Goal: Use online tool/utility: Utilize a website feature to perform a specific function

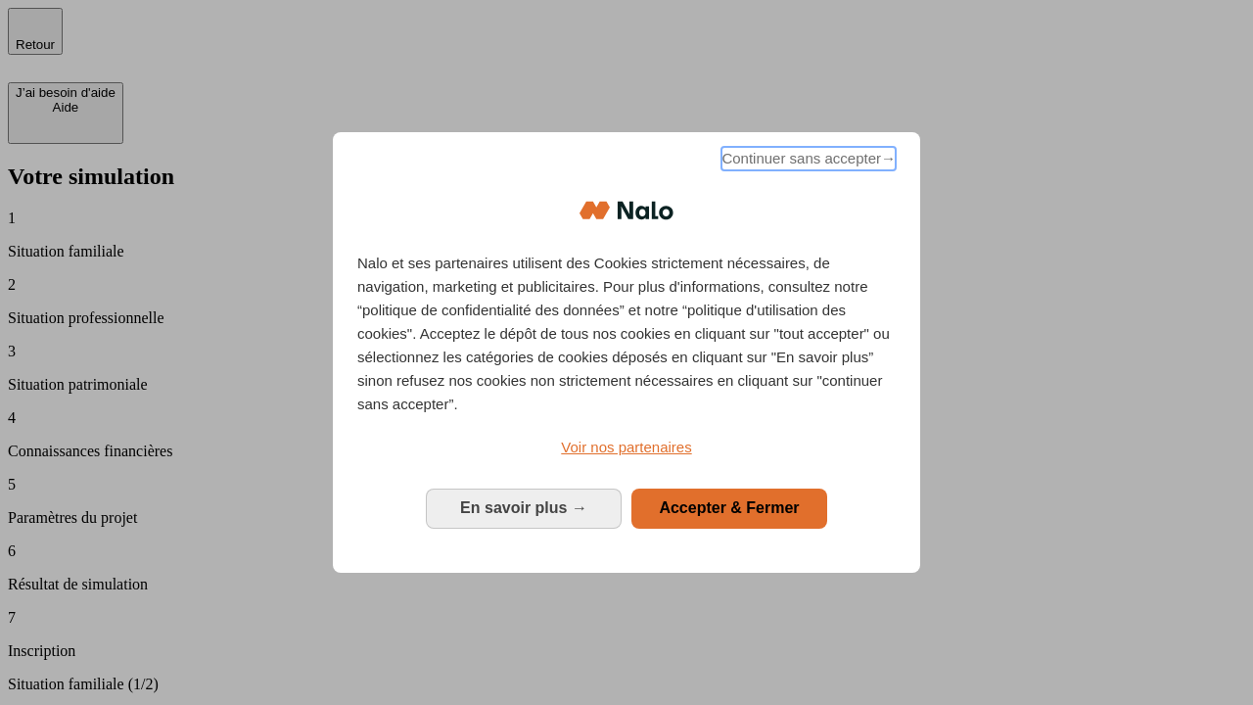
click at [807, 161] on span "Continuer sans accepter →" at bounding box center [808, 158] width 174 height 23
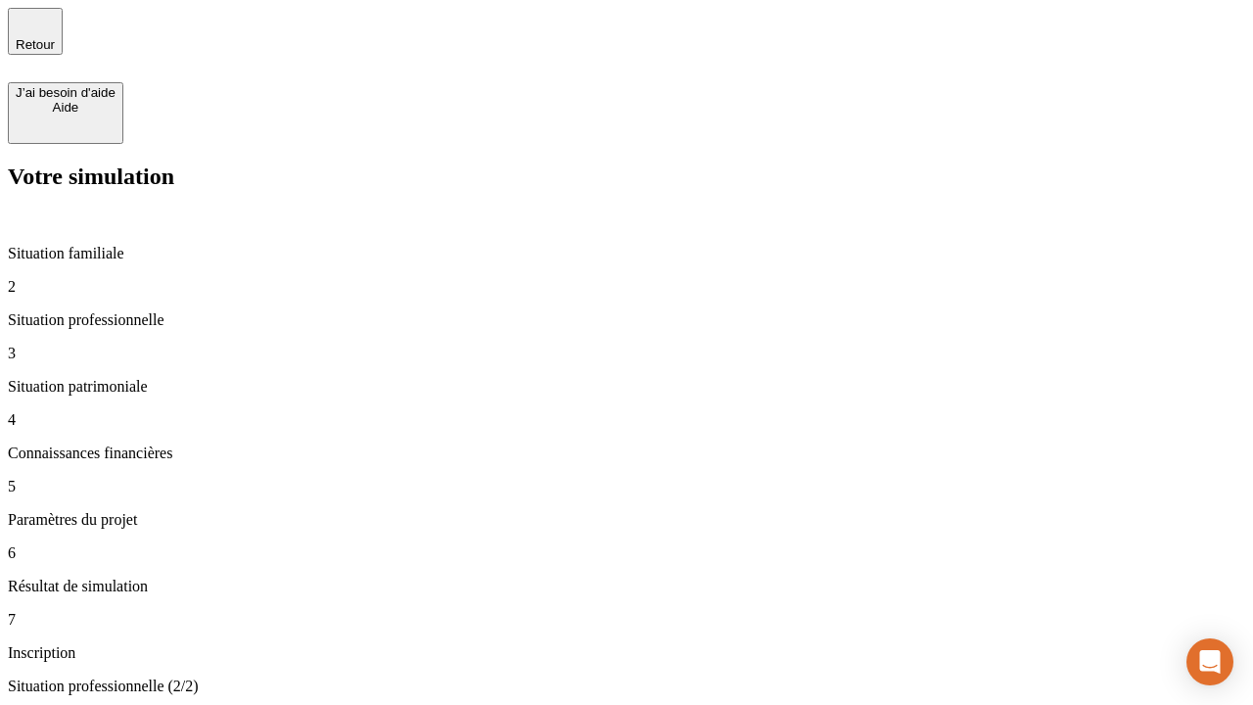
type input "30 000"
type input "0"
type input "1 000"
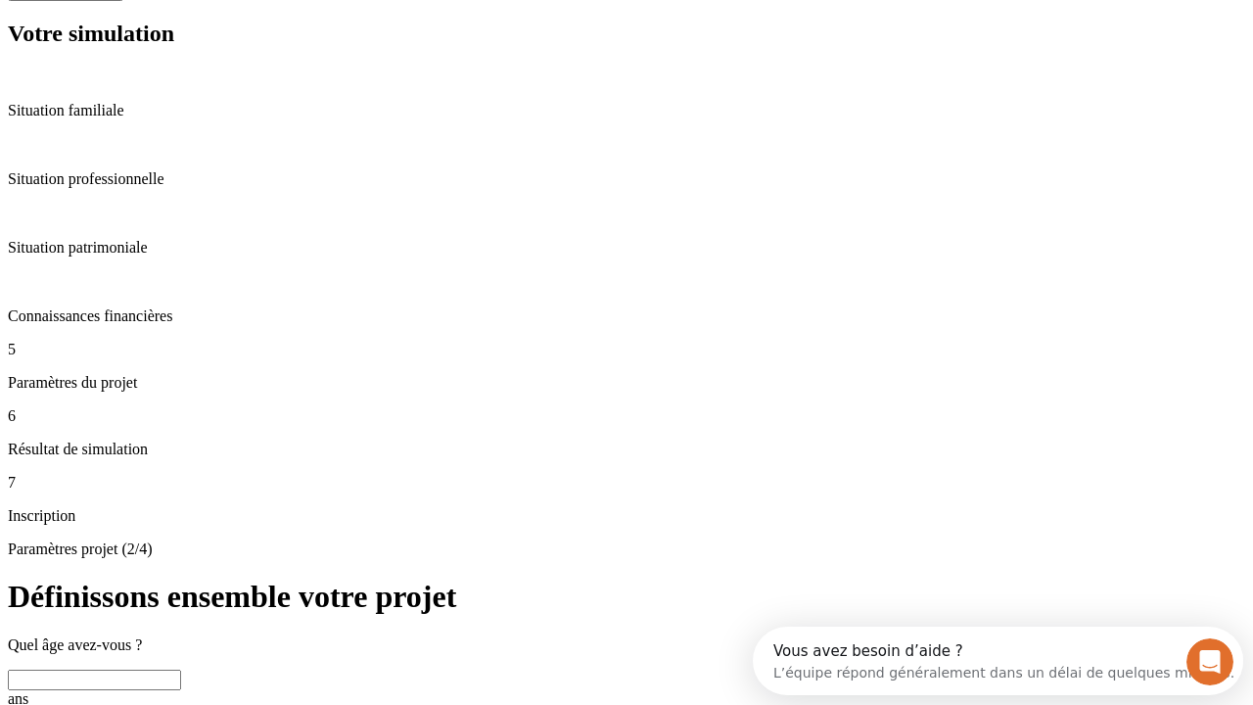
scroll to position [37, 0]
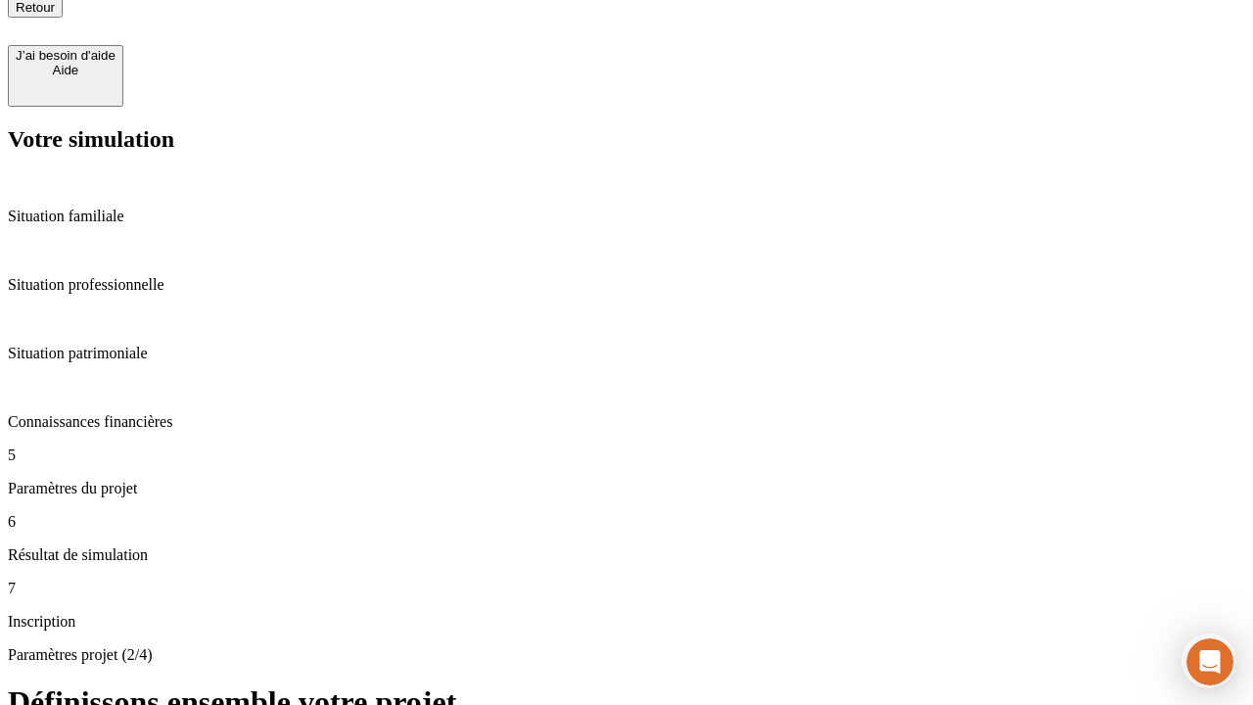
type input "40"
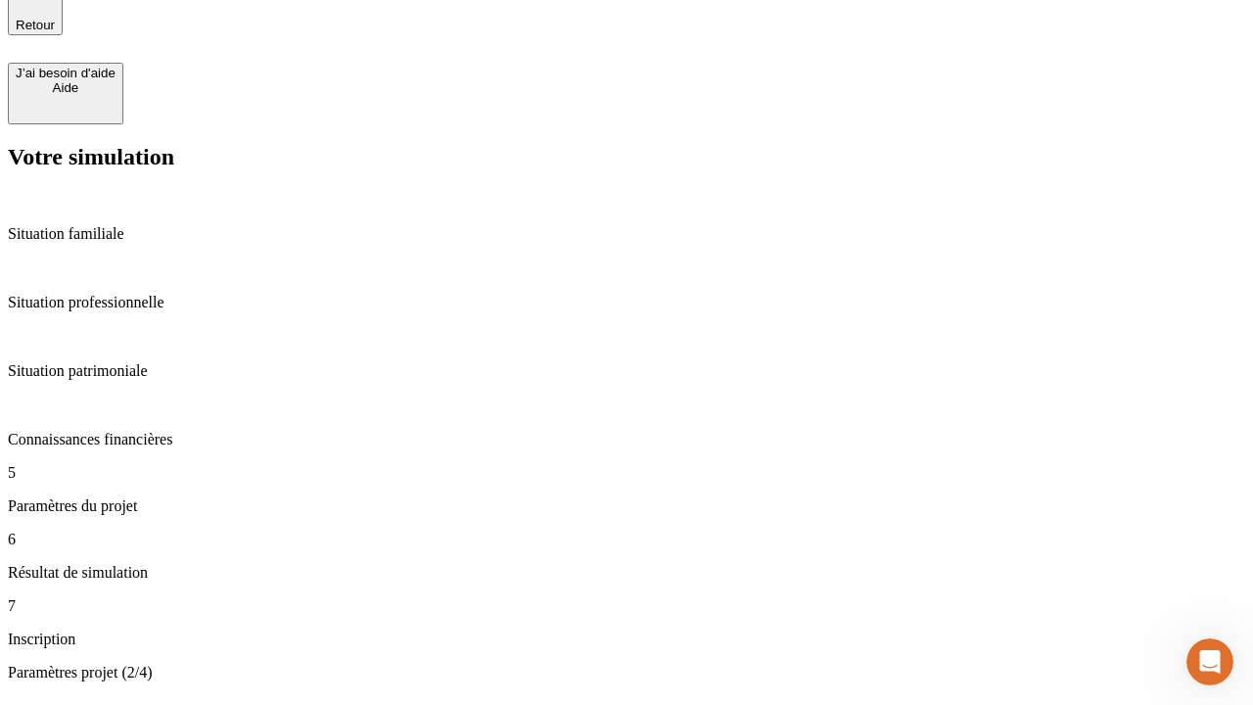
type input "200 000"
type input "640"
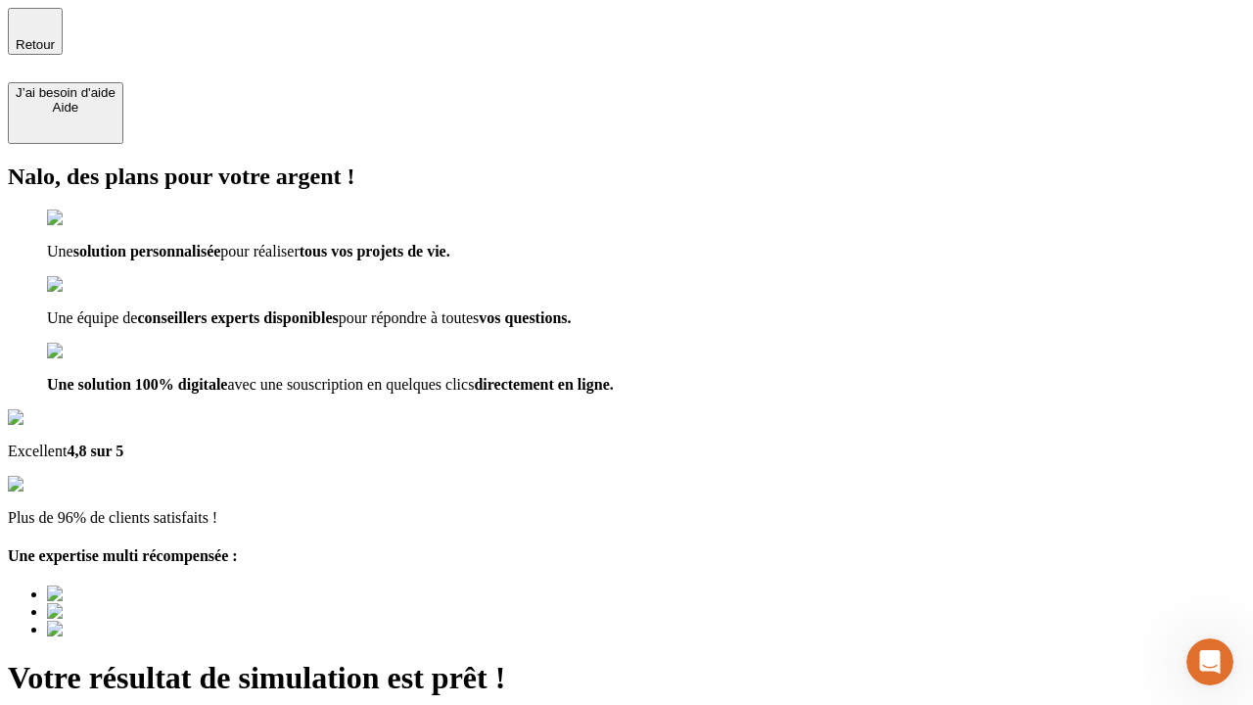
type input "[EMAIL_ADDRESS][DOMAIN_NAME]"
